Goal: Task Accomplishment & Management: Use online tool/utility

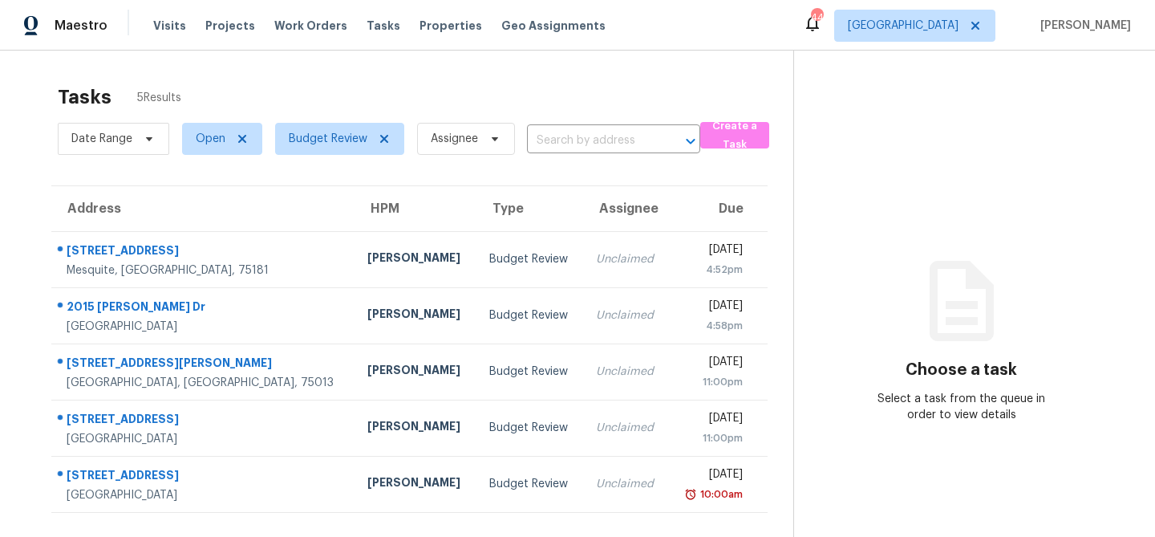
scroll to position [1, 0]
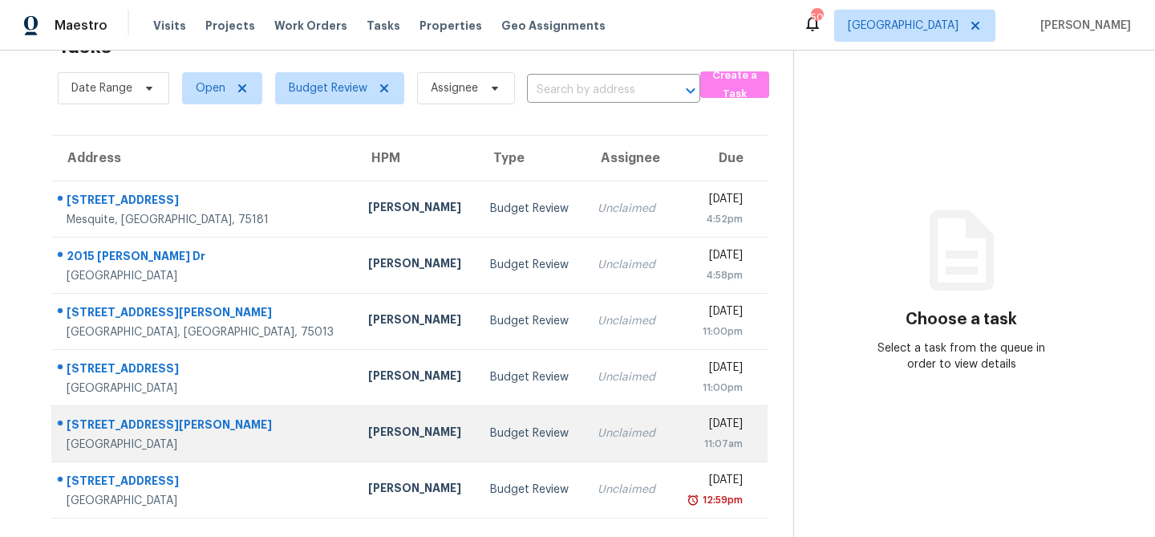
scroll to position [51, 0]
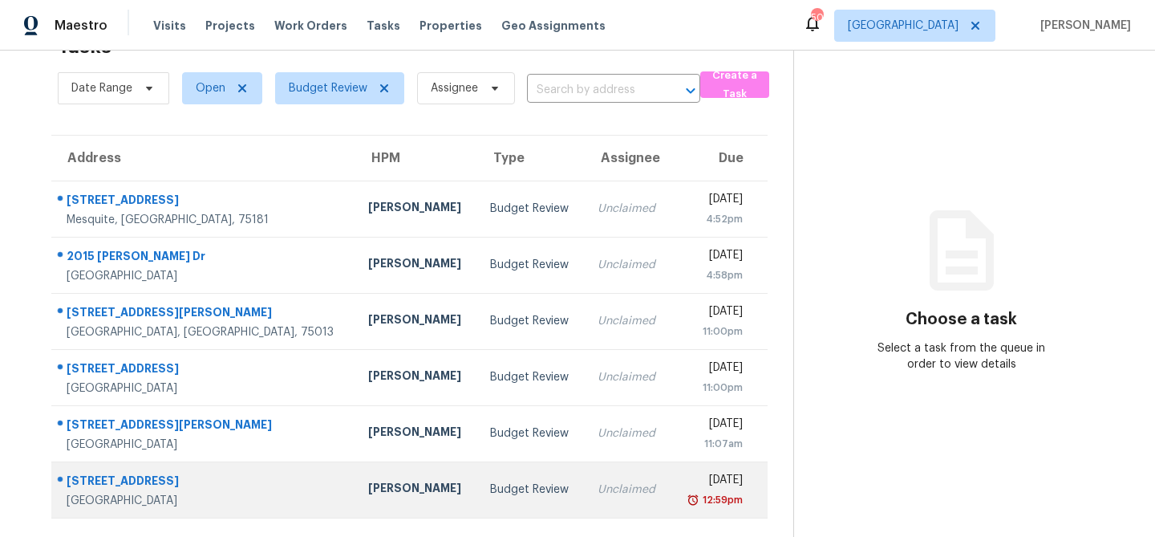
click at [490, 484] on div "Budget Review" at bounding box center [531, 489] width 82 height 16
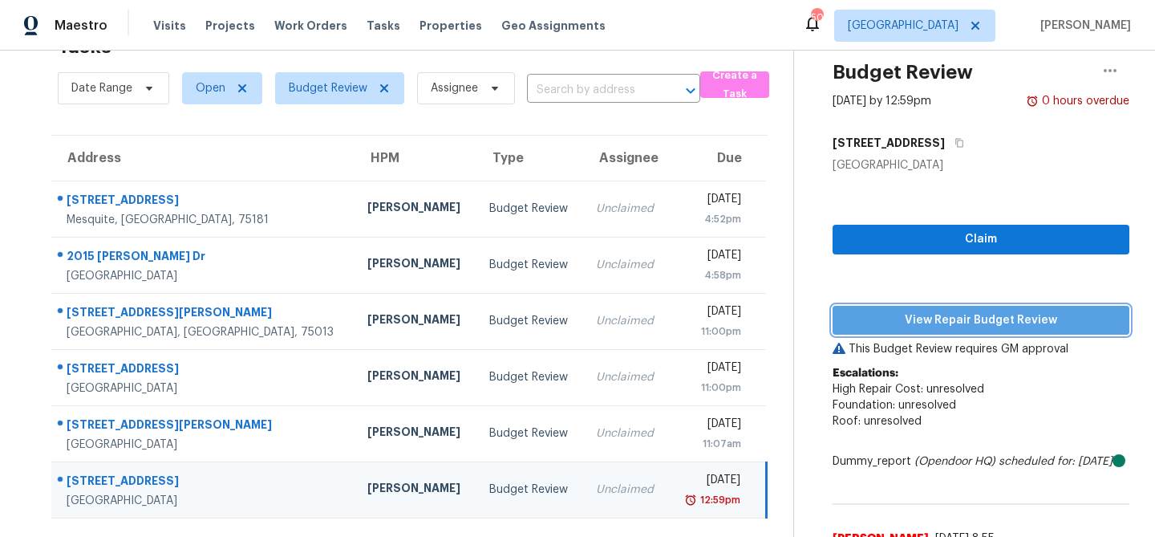
click at [1006, 334] on button "View Repair Budget Review" at bounding box center [980, 321] width 297 height 30
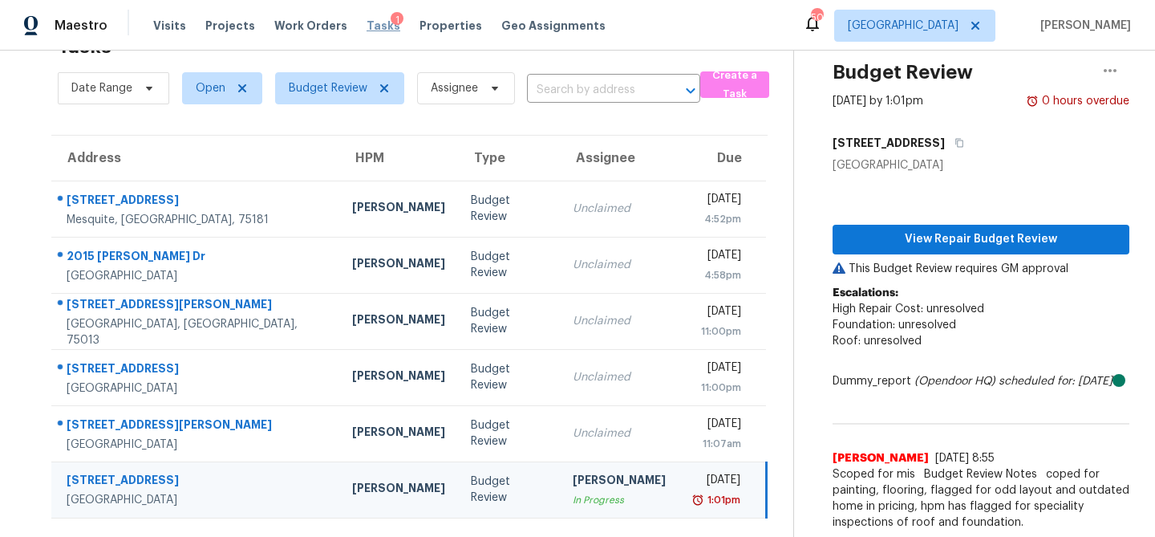
click at [366, 27] on span "Tasks" at bounding box center [383, 25] width 34 height 11
click at [380, 86] on icon at bounding box center [384, 88] width 8 height 8
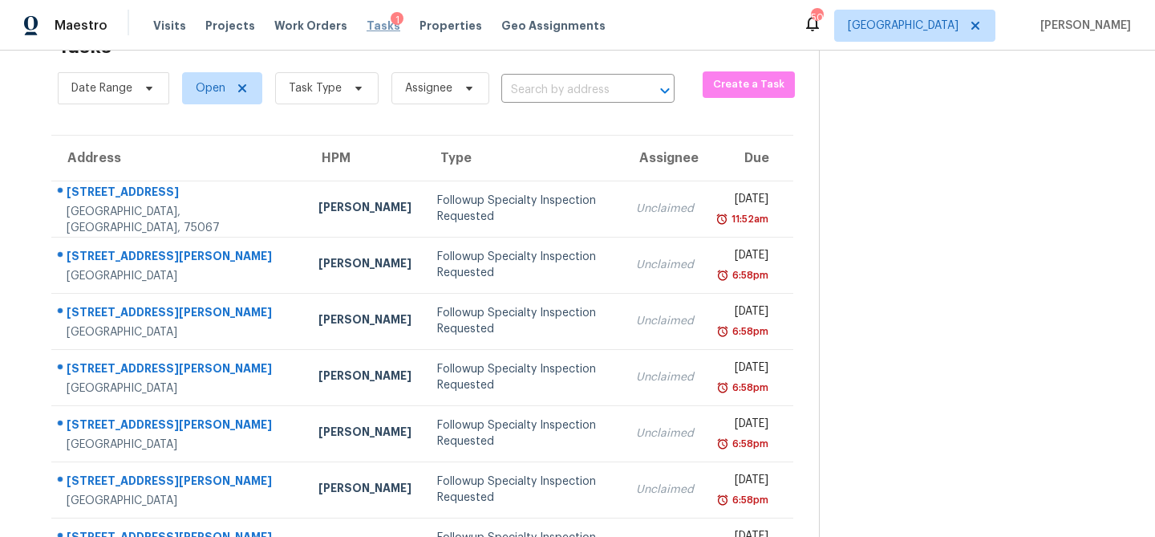
click at [366, 30] on span "Tasks" at bounding box center [383, 25] width 34 height 11
click at [357, 86] on icon at bounding box center [358, 88] width 13 height 13
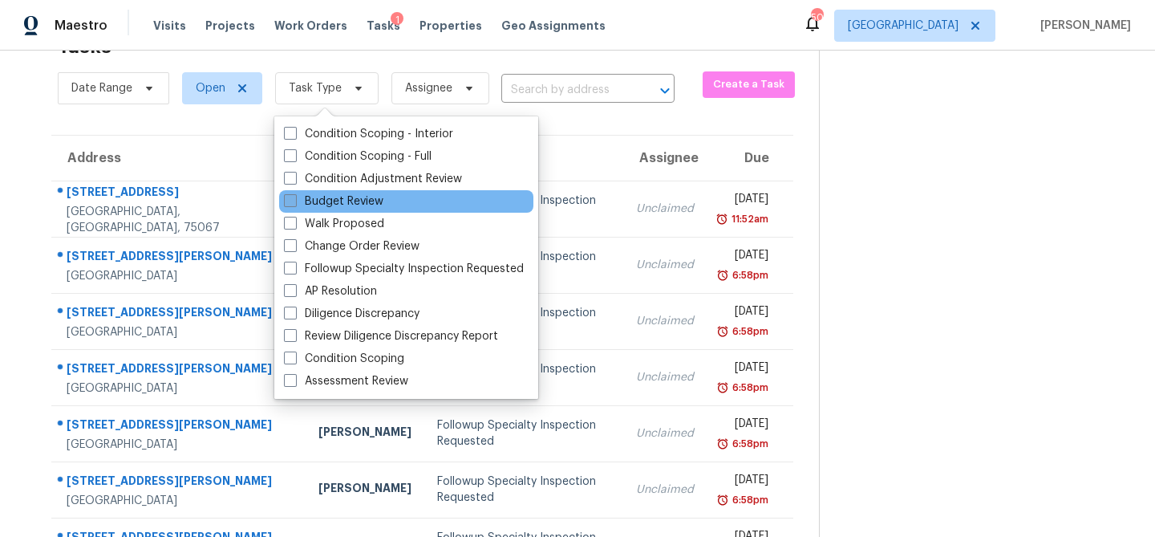
click at [330, 203] on label "Budget Review" at bounding box center [333, 201] width 99 height 16
click at [294, 203] on input "Budget Review" at bounding box center [289, 198] width 10 height 10
checkbox input "true"
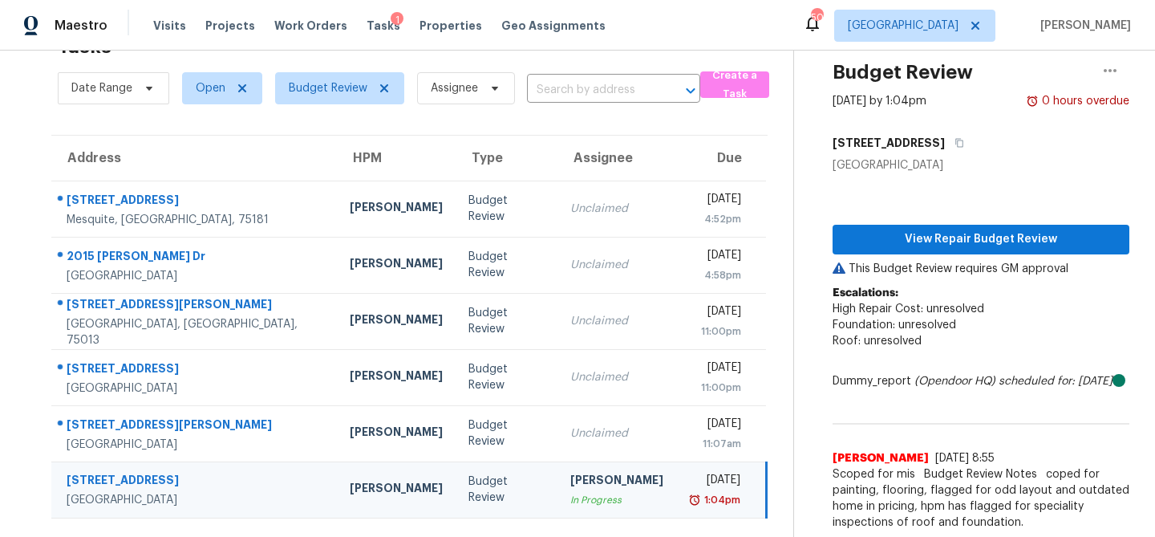
click at [225, 125] on section "Tasks 6 Results Date Range Open Budget Review Assignee ​ Create a Task Address …" at bounding box center [409, 282] width 767 height 512
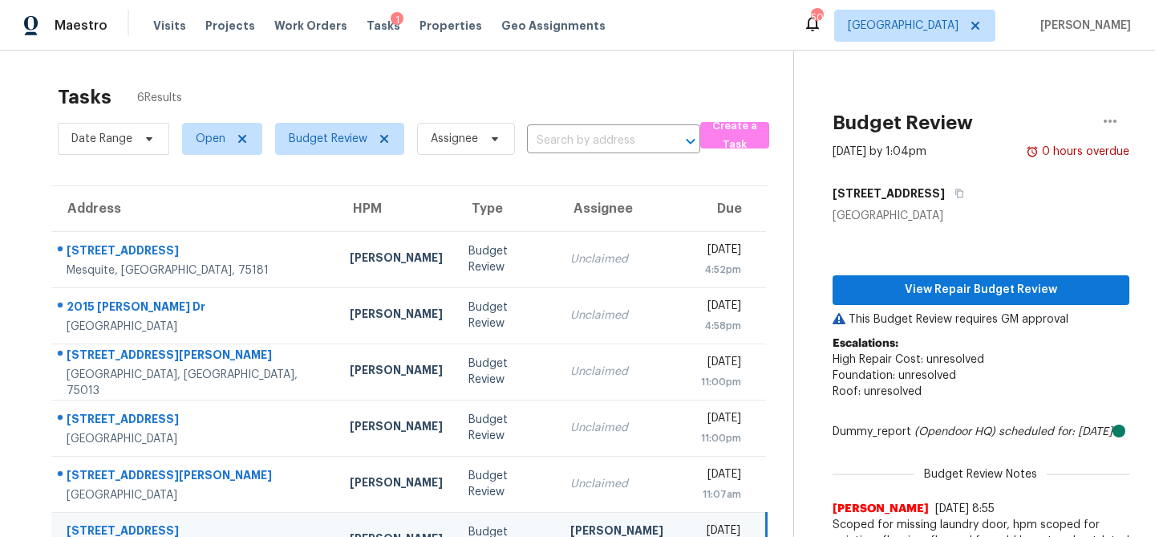
scroll to position [68, 0]
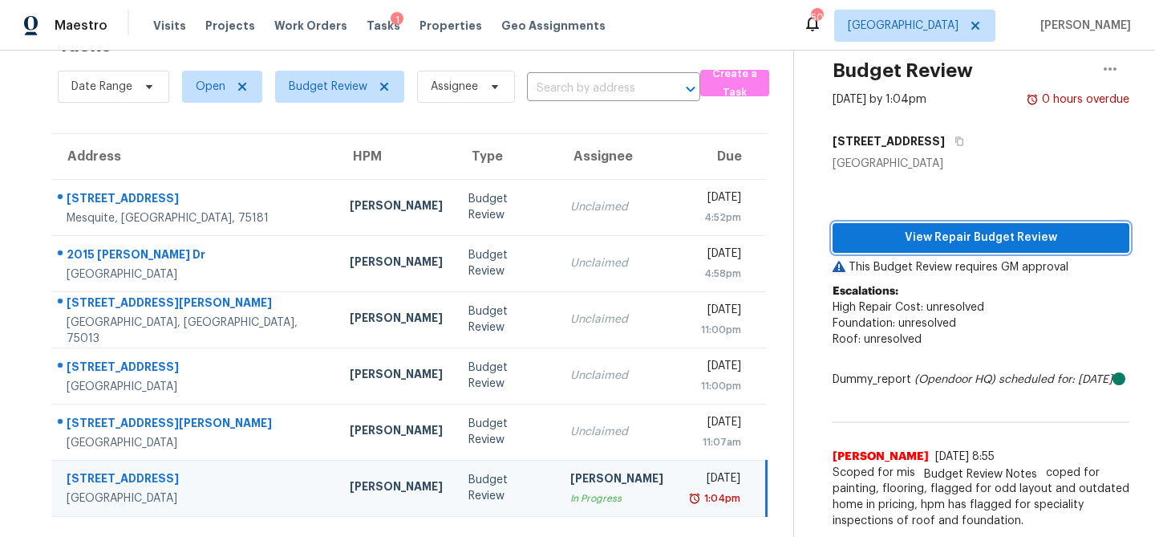
click at [962, 228] on span "View Repair Budget Review" at bounding box center [980, 238] width 271 height 20
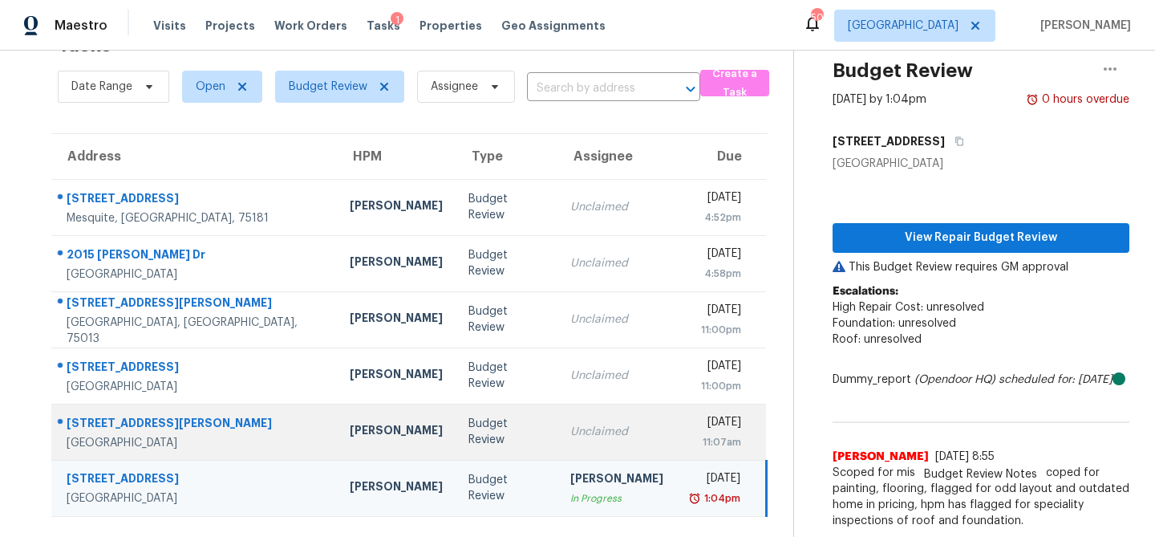
click at [496, 412] on td "Budget Review" at bounding box center [507, 431] width 102 height 56
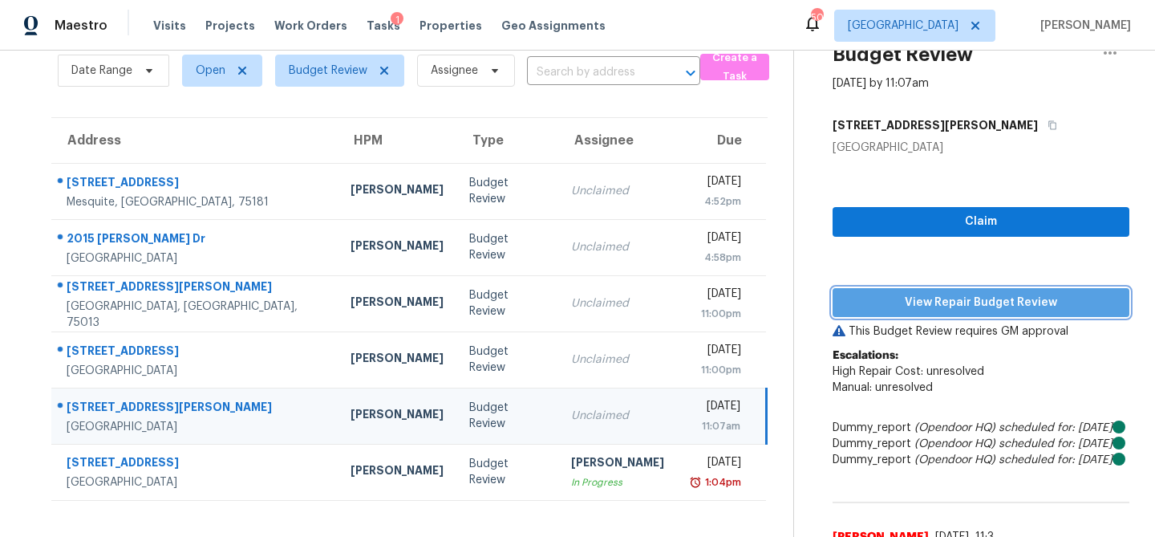
click at [930, 306] on span "View Repair Budget Review" at bounding box center [980, 303] width 271 height 20
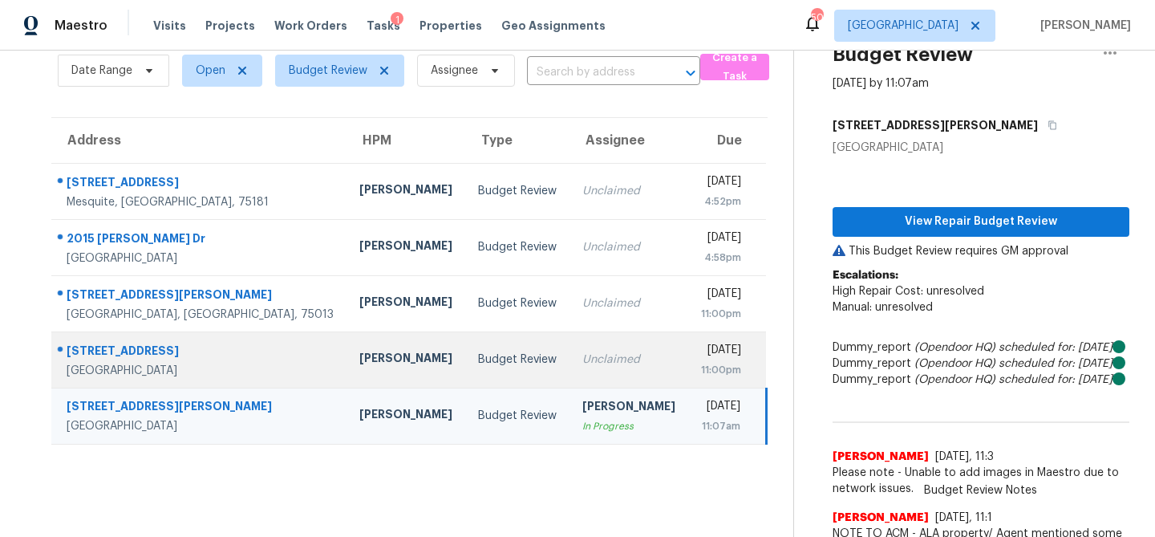
click at [569, 362] on td "Unclaimed" at bounding box center [628, 359] width 119 height 56
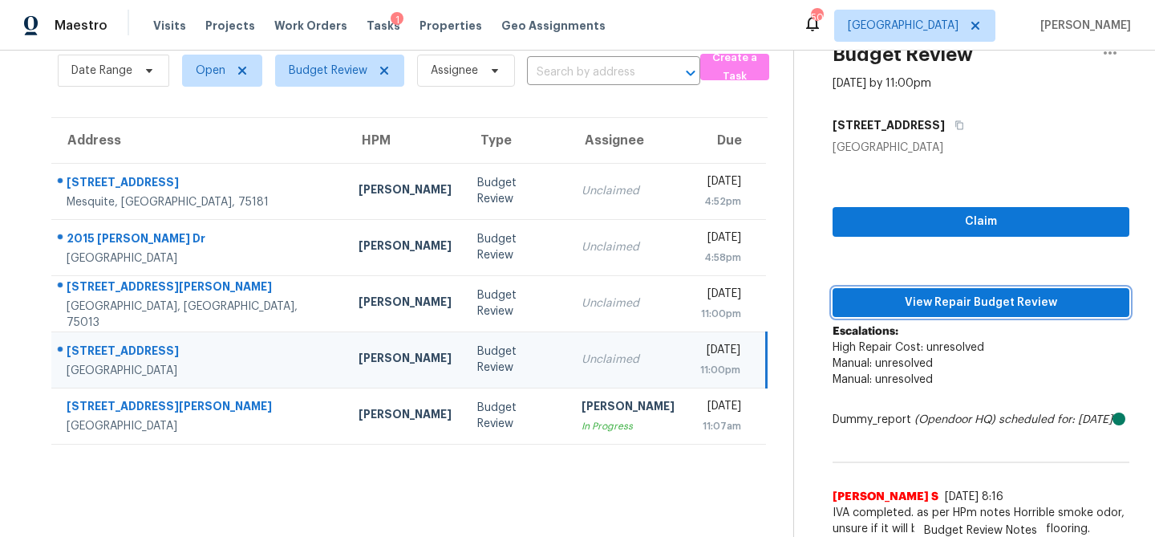
click at [922, 300] on span "View Repair Budget Review" at bounding box center [980, 303] width 271 height 20
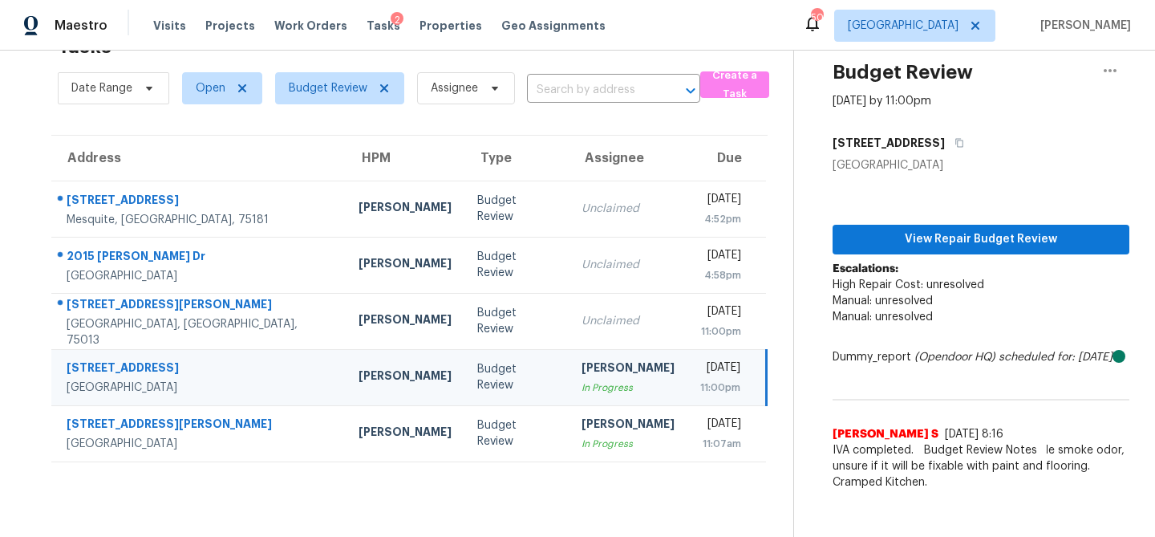
scroll to position [51, 0]
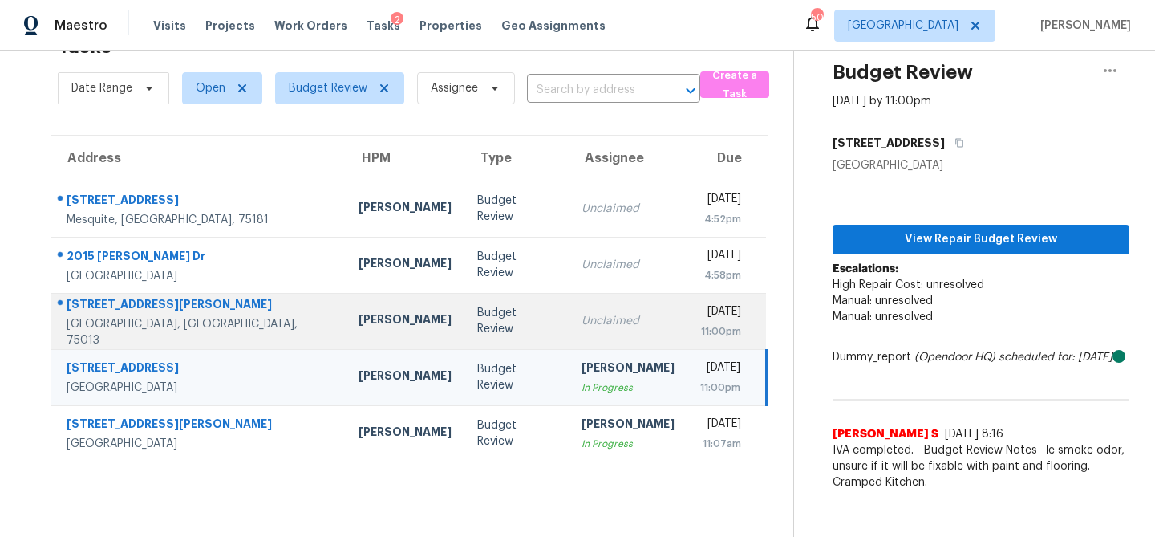
click at [477, 313] on div "Budget Review" at bounding box center [516, 321] width 79 height 32
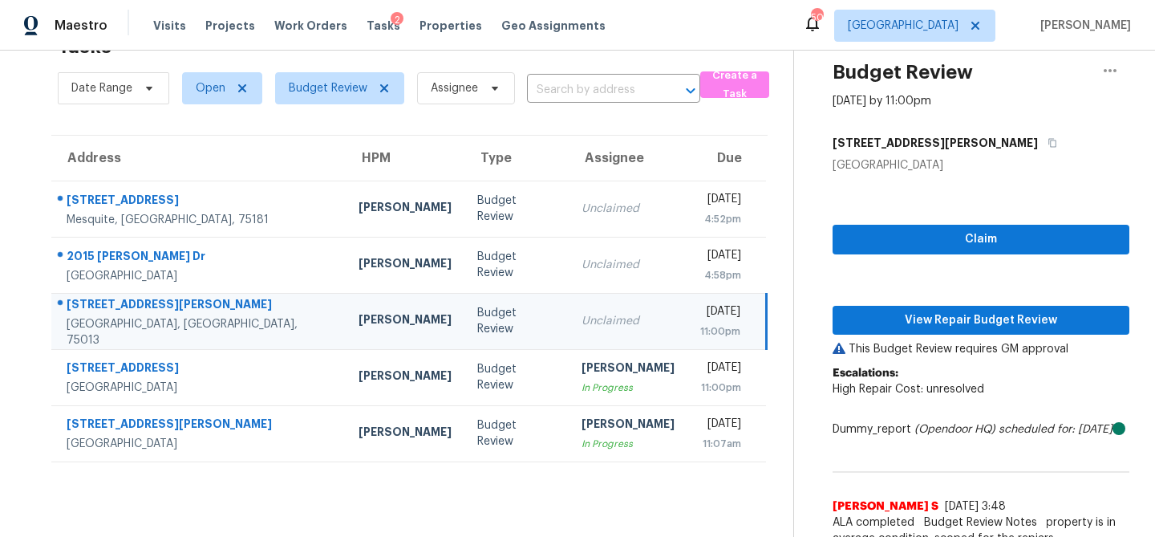
scroll to position [68, 0]
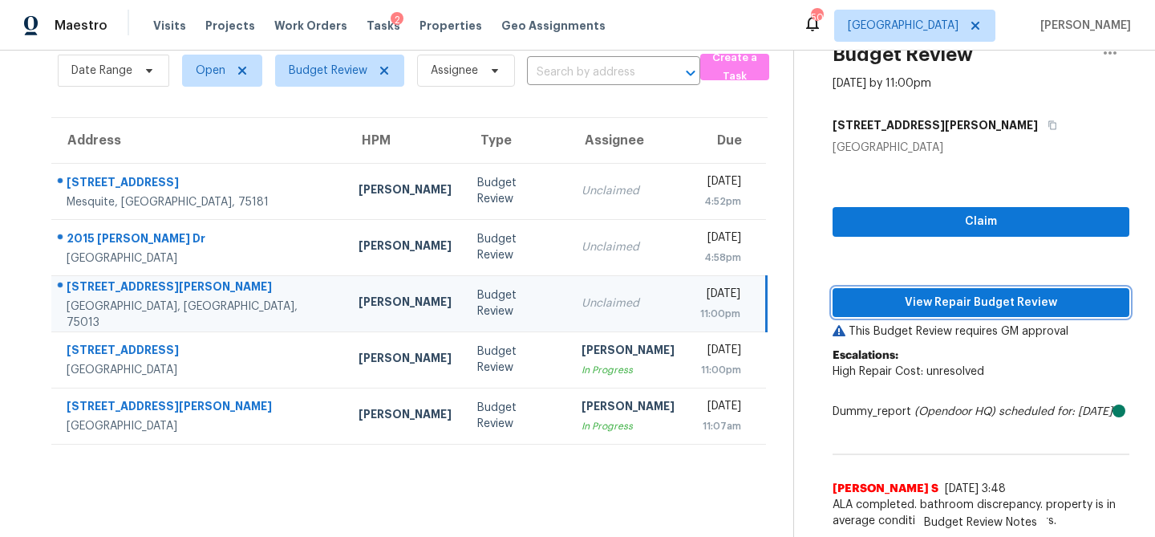
click at [942, 299] on span "View Repair Budget Review" at bounding box center [980, 303] width 271 height 20
